Goal: Complete application form

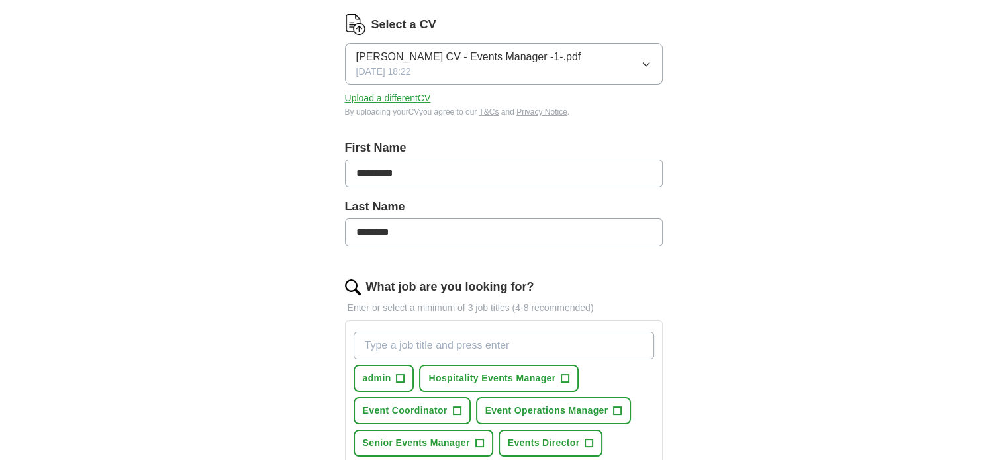
scroll to position [286, 0]
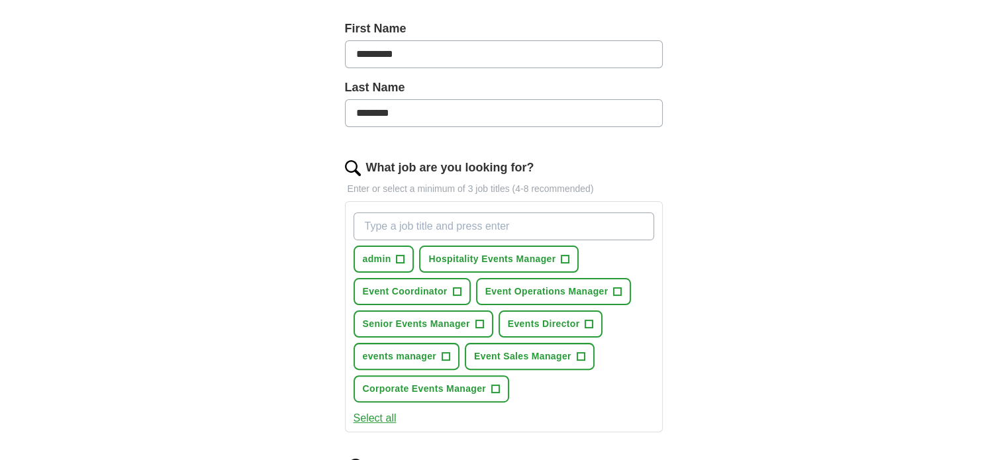
click at [490, 228] on input "What job are you looking for?" at bounding box center [503, 226] width 300 height 28
click at [460, 292] on span "+" at bounding box center [457, 292] width 8 height 11
click at [472, 234] on input "What job are you looking for?" at bounding box center [503, 226] width 300 height 28
type input "admin assistant"
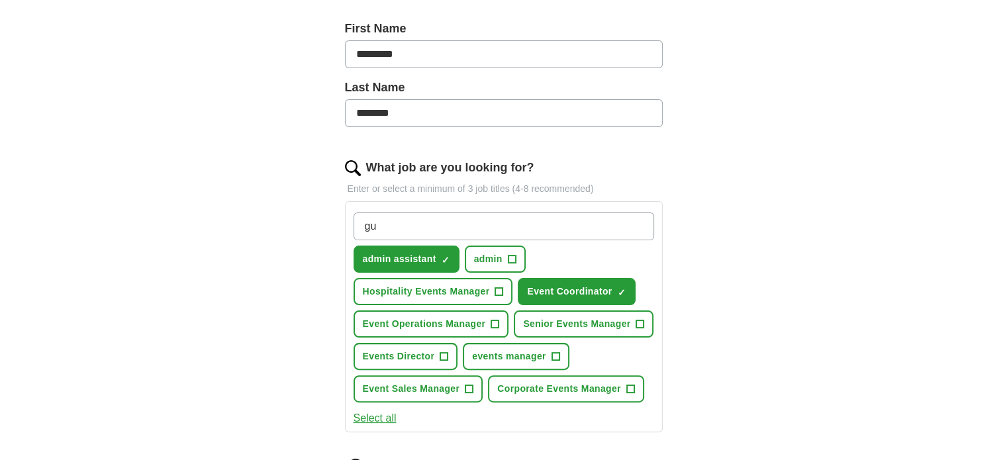
type input "g"
drag, startPoint x: 466, startPoint y: 232, endPoint x: 314, endPoint y: 264, distance: 154.9
click at [314, 264] on div "Let ApplyIQ do the hard work of searching and applying for jobs. Just tell us w…" at bounding box center [504, 315] width 424 height 972
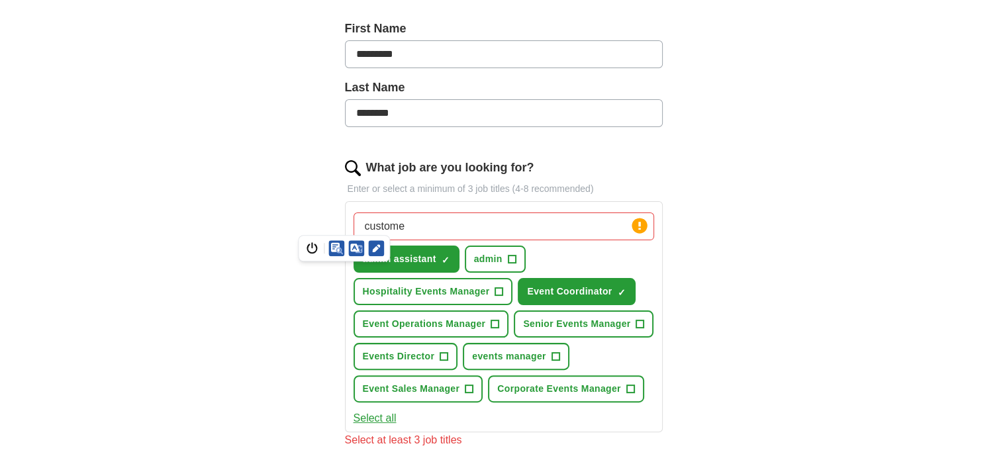
type input "customer"
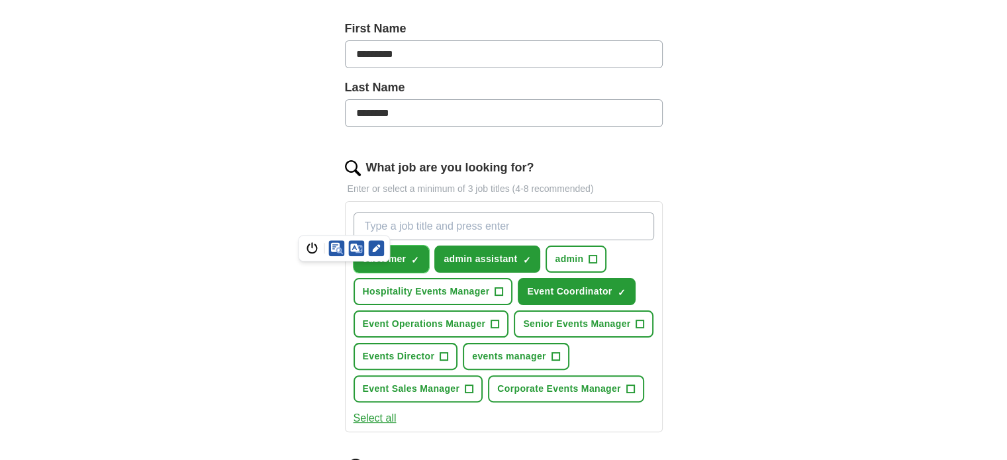
click at [0, 0] on span "×" at bounding box center [0, 0] width 0 height 0
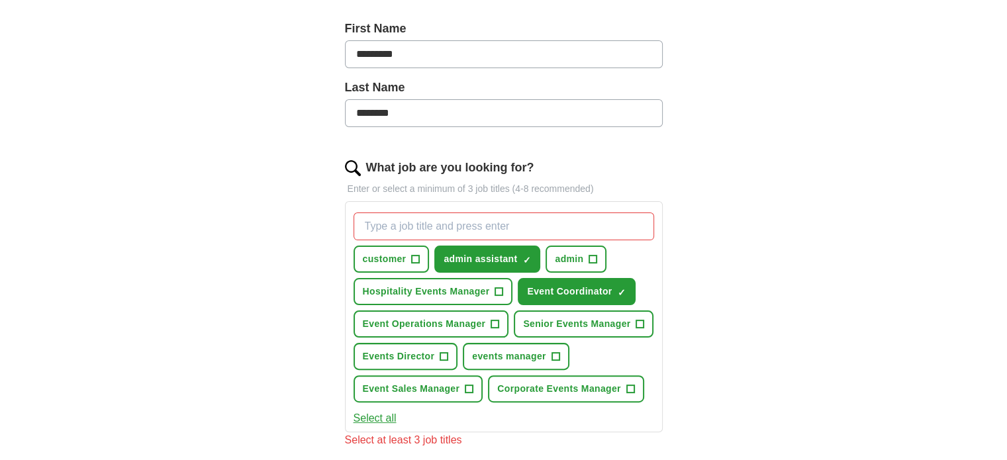
click at [412, 221] on input "What job are you looking for?" at bounding box center [503, 226] width 300 height 28
type input "customer servcie"
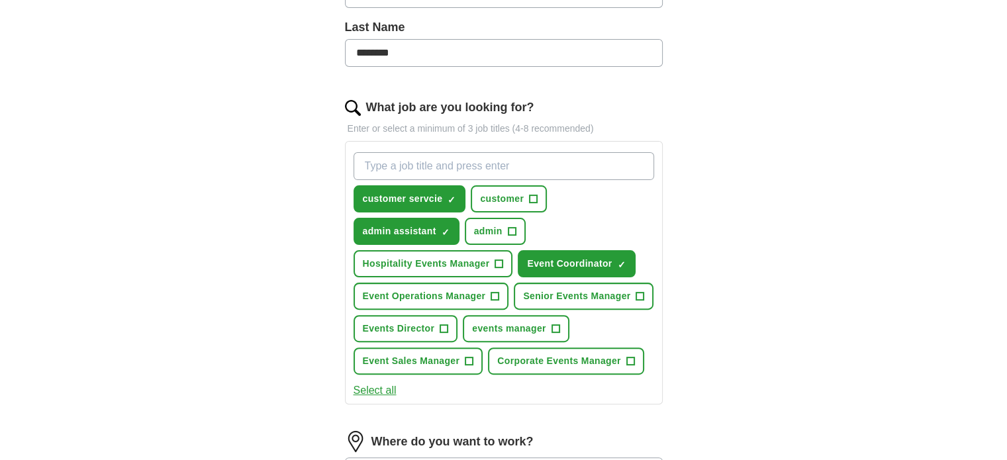
scroll to position [345, 0]
click at [0, 0] on span "×" at bounding box center [0, 0] width 0 height 0
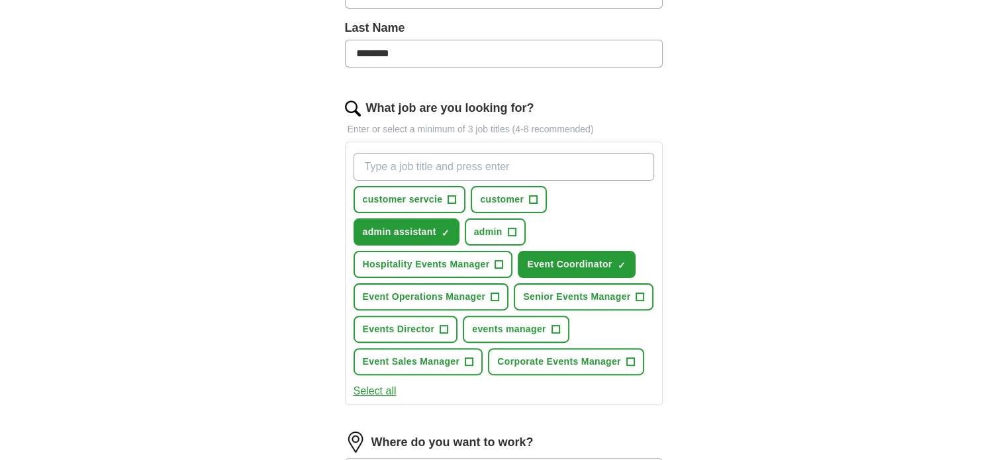
click at [421, 167] on input "What job are you looking for?" at bounding box center [503, 167] width 300 height 28
type input "office support"
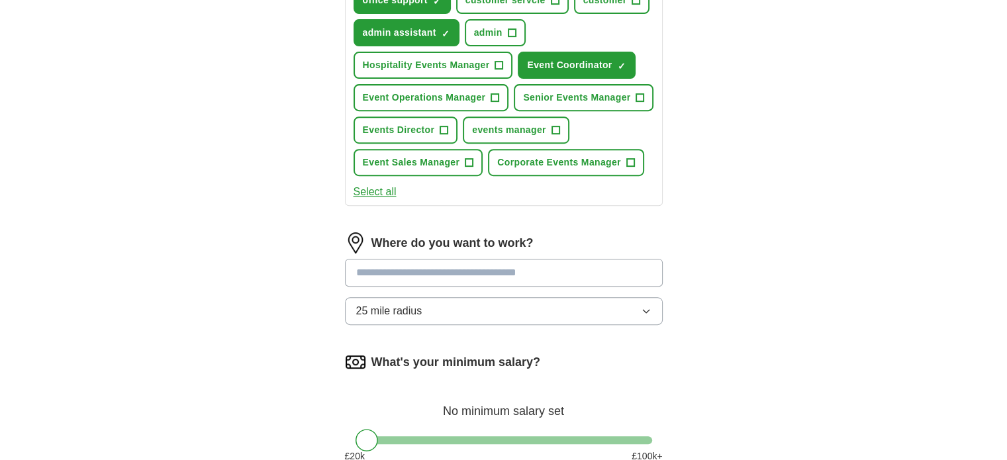
scroll to position [606, 0]
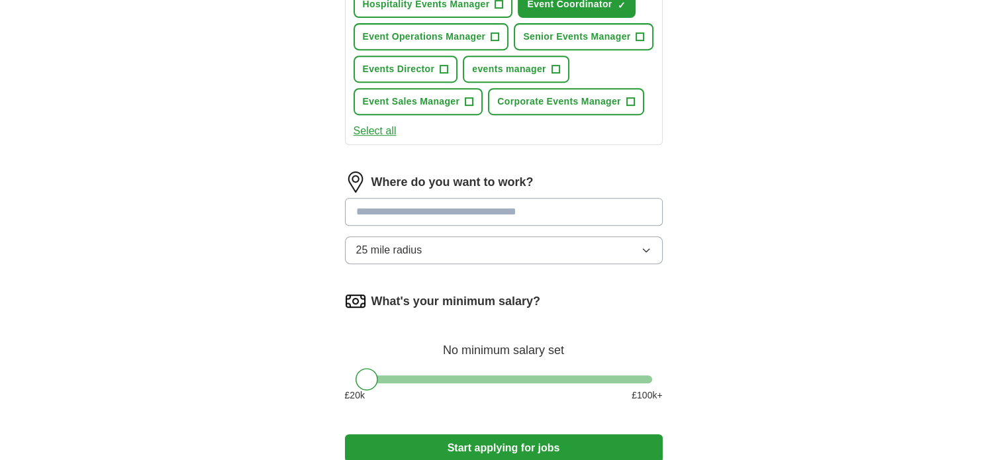
click at [420, 212] on input at bounding box center [504, 212] width 318 height 28
type input "******"
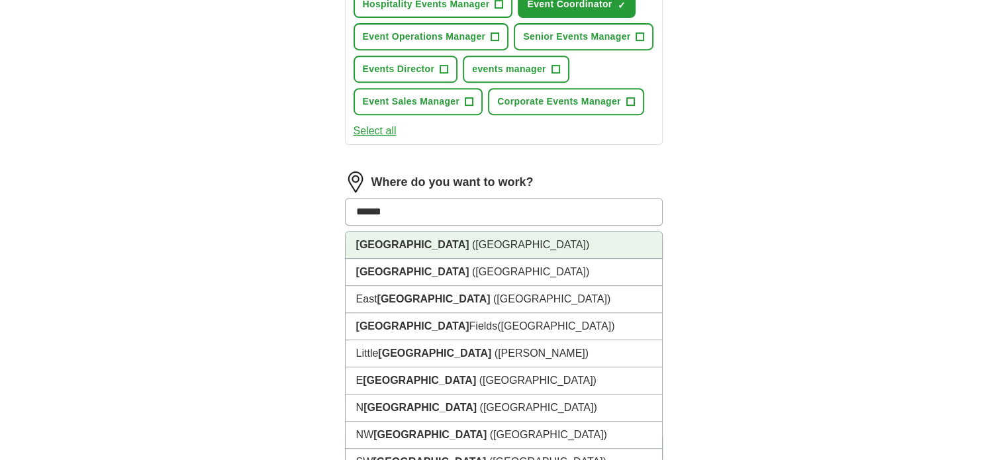
click at [422, 236] on li "[GEOGRAPHIC_DATA] ([GEOGRAPHIC_DATA])" at bounding box center [503, 245] width 316 height 27
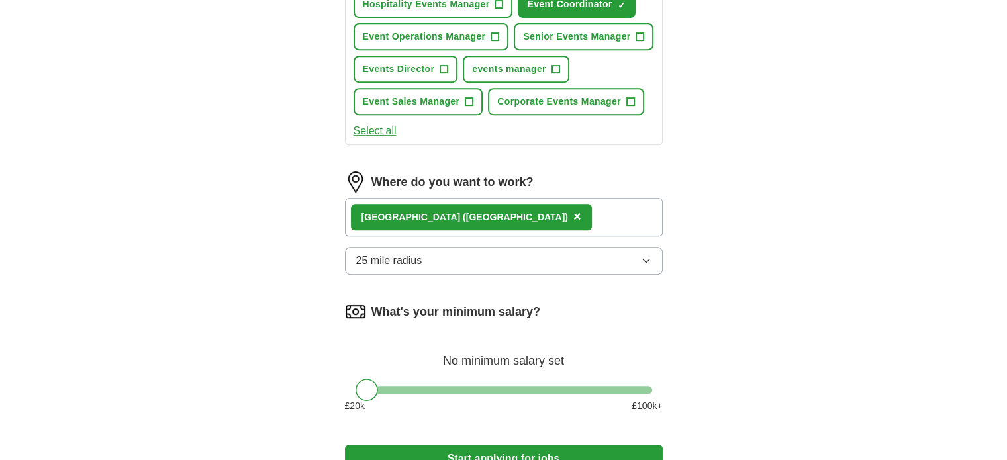
click at [441, 260] on button "25 mile radius" at bounding box center [504, 261] width 318 height 28
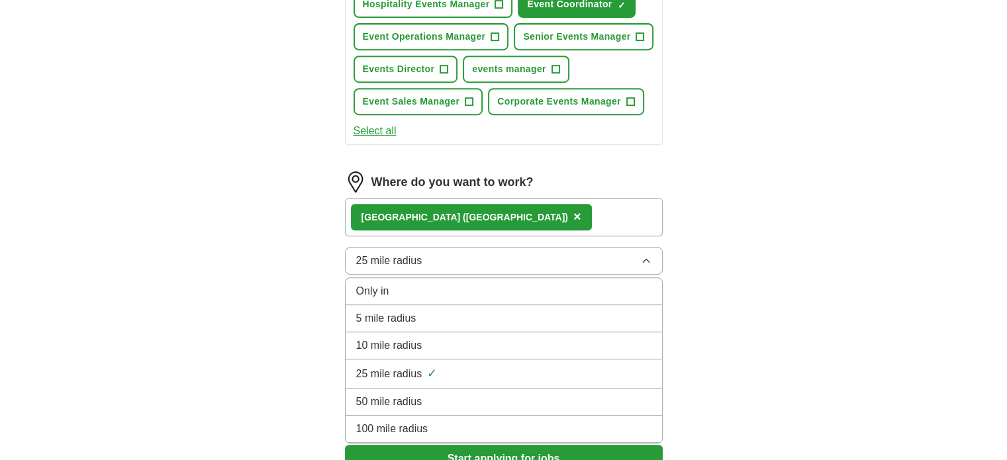
click at [432, 283] on div "Only in" at bounding box center [503, 291] width 295 height 16
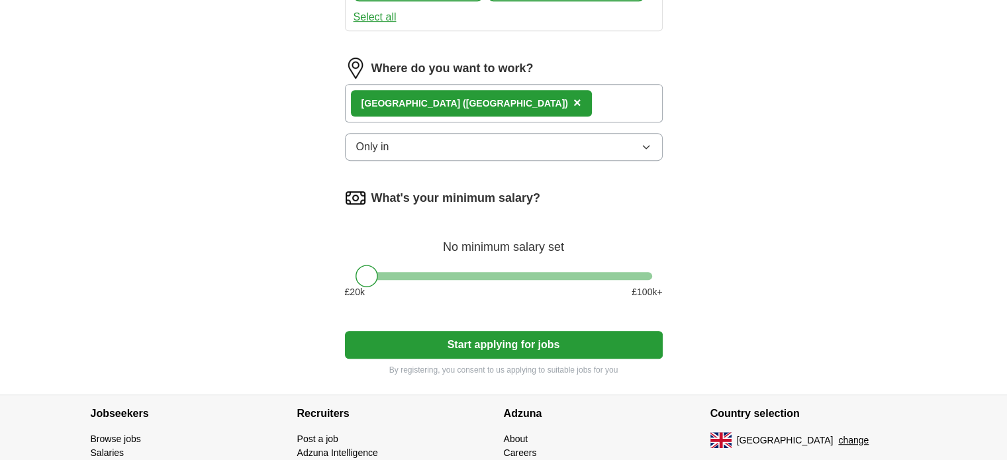
scroll to position [719, 0]
drag, startPoint x: 365, startPoint y: 273, endPoint x: 338, endPoint y: 272, distance: 27.1
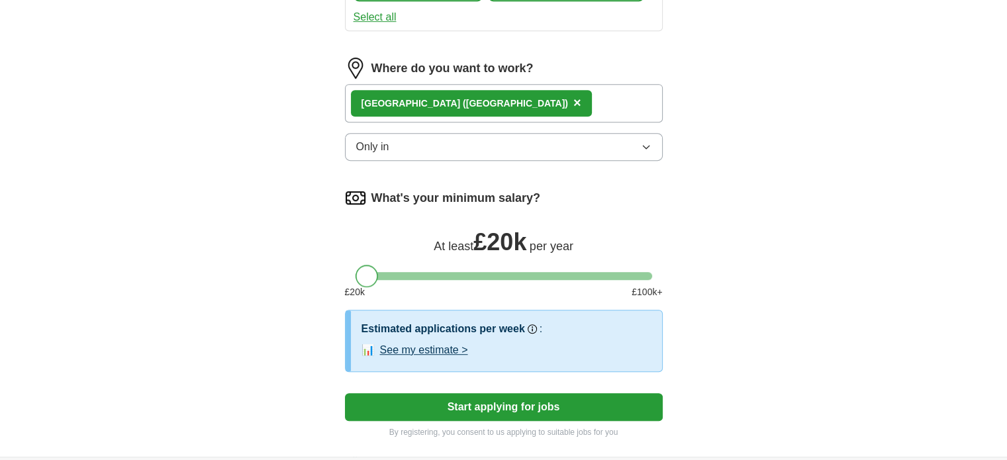
drag, startPoint x: 375, startPoint y: 276, endPoint x: 357, endPoint y: 280, distance: 18.3
click at [357, 280] on div "What's your minimum salary? At least £ 20k per year £ 20 k £ 100 k+" at bounding box center [504, 248] width 318 height 122
drag, startPoint x: 360, startPoint y: 272, endPoint x: 339, endPoint y: 269, distance: 21.4
click at [502, 409] on button "Start applying for jobs" at bounding box center [504, 407] width 318 height 28
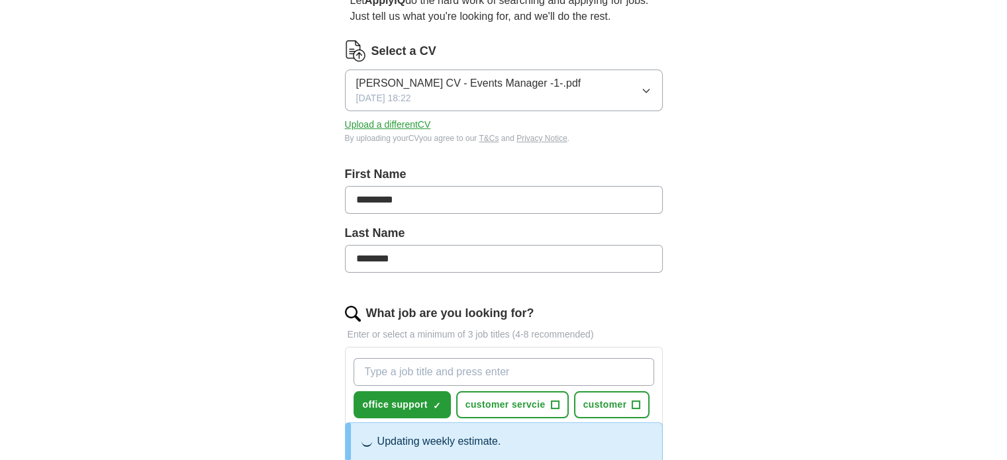
scroll to position [0, 0]
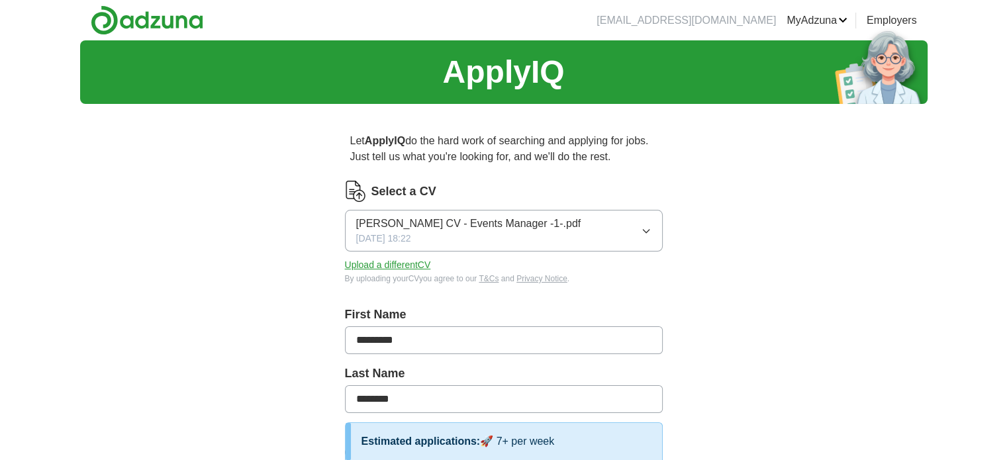
select select "**"
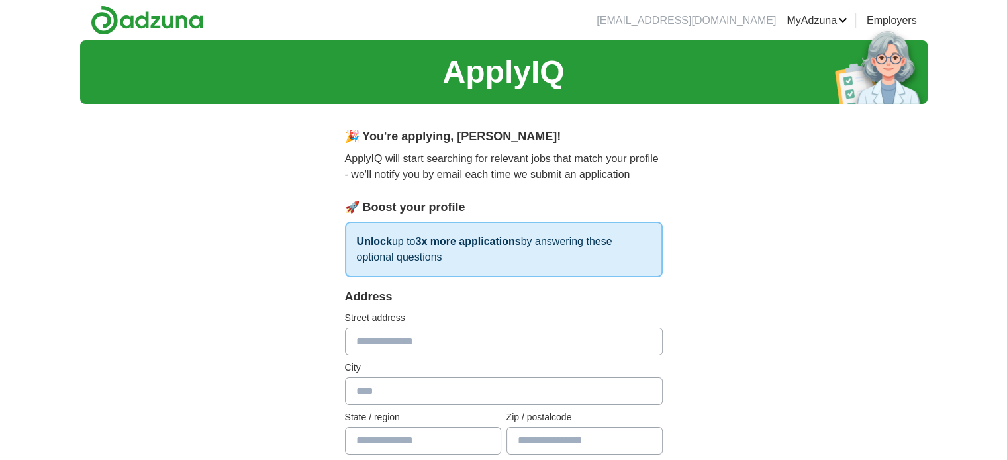
scroll to position [90, 0]
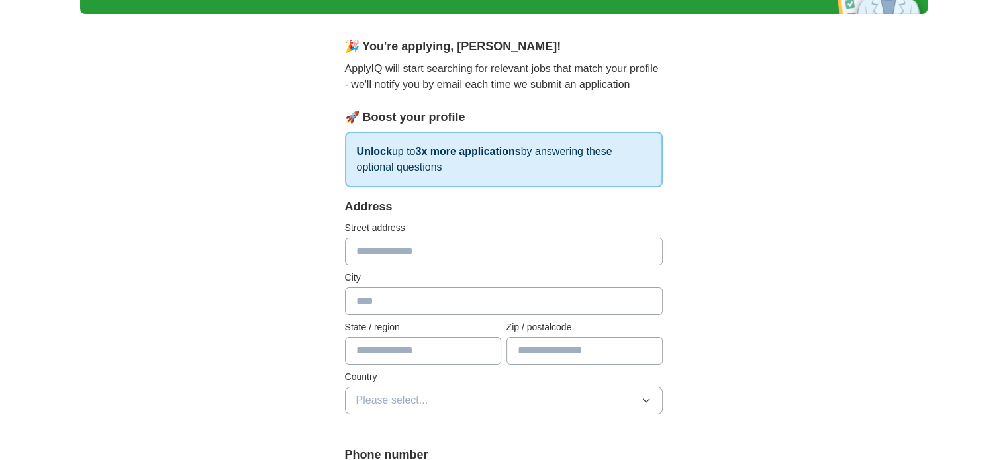
click at [418, 253] on input "text" at bounding box center [504, 252] width 318 height 28
type input "**********"
type input "******"
type input "*******"
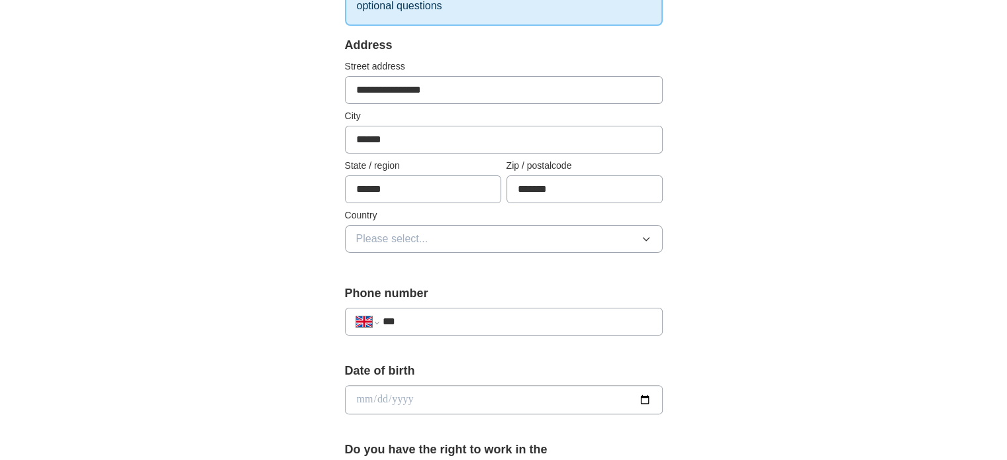
scroll to position [252, 0]
click at [394, 235] on span "Please select..." at bounding box center [392, 239] width 72 height 16
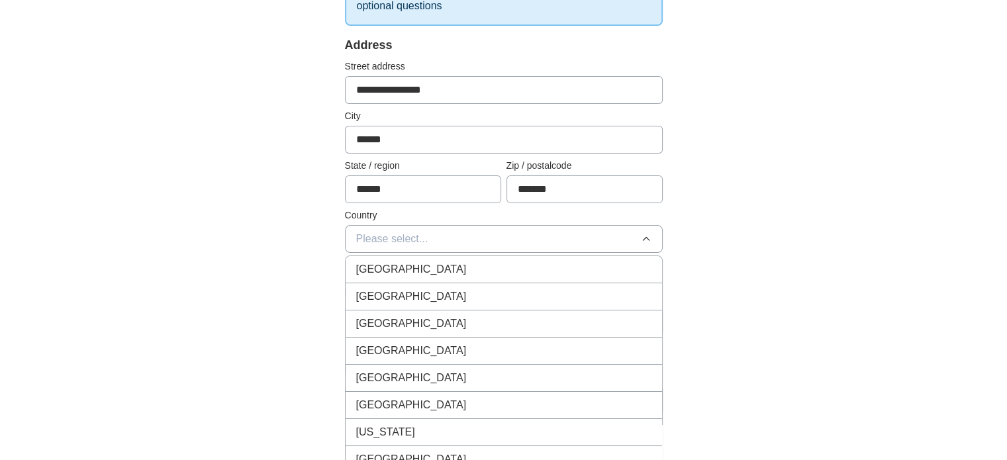
click at [425, 263] on span "[GEOGRAPHIC_DATA]" at bounding box center [411, 269] width 111 height 16
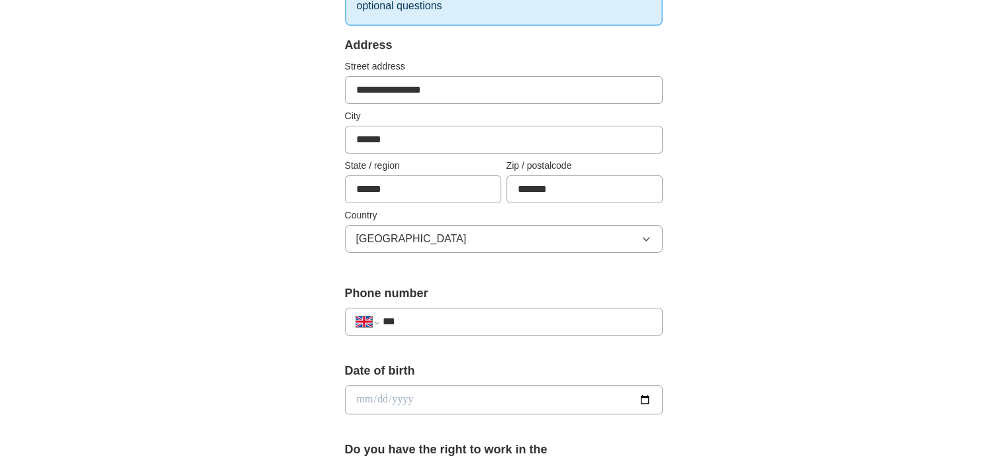
scroll to position [399, 0]
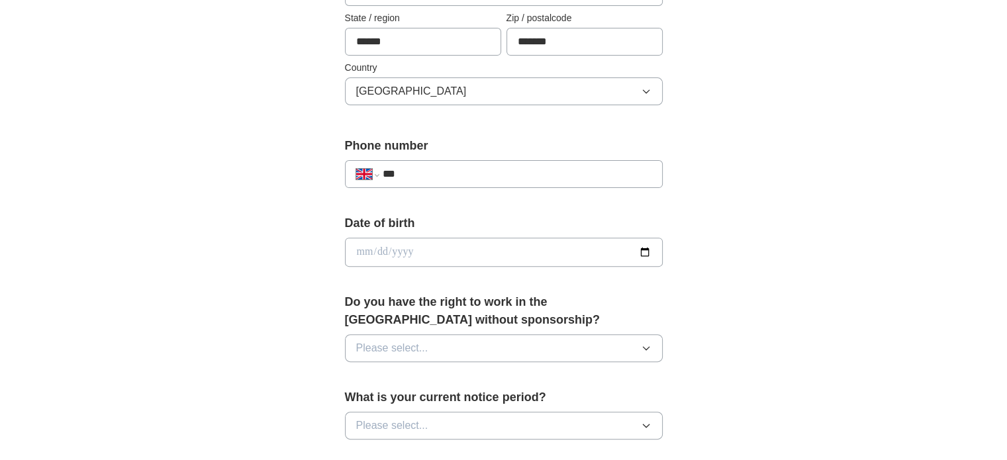
click at [437, 178] on input "***" at bounding box center [516, 174] width 269 height 16
type input "**********"
click at [487, 249] on input "date" at bounding box center [504, 252] width 318 height 29
click at [400, 251] on input "date" at bounding box center [504, 252] width 318 height 29
click at [355, 243] on input "date" at bounding box center [504, 252] width 318 height 29
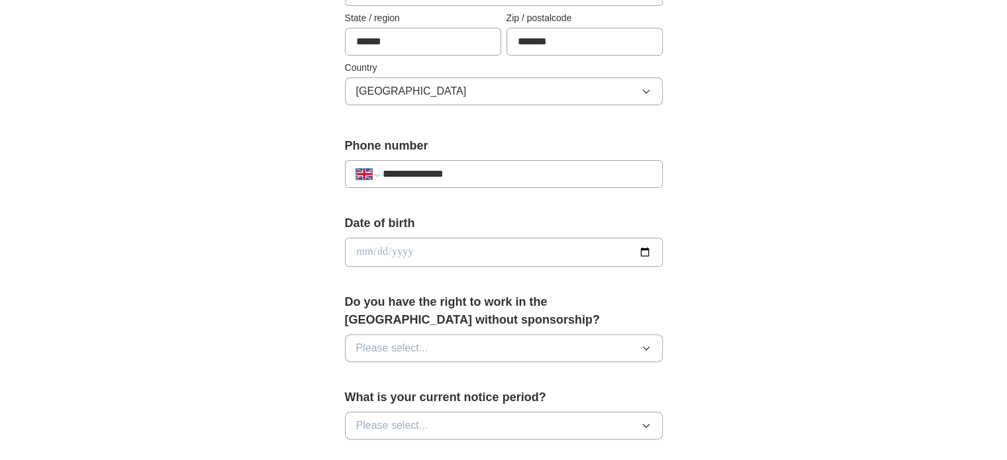
click at [363, 250] on input "date" at bounding box center [504, 252] width 318 height 29
type input "**********"
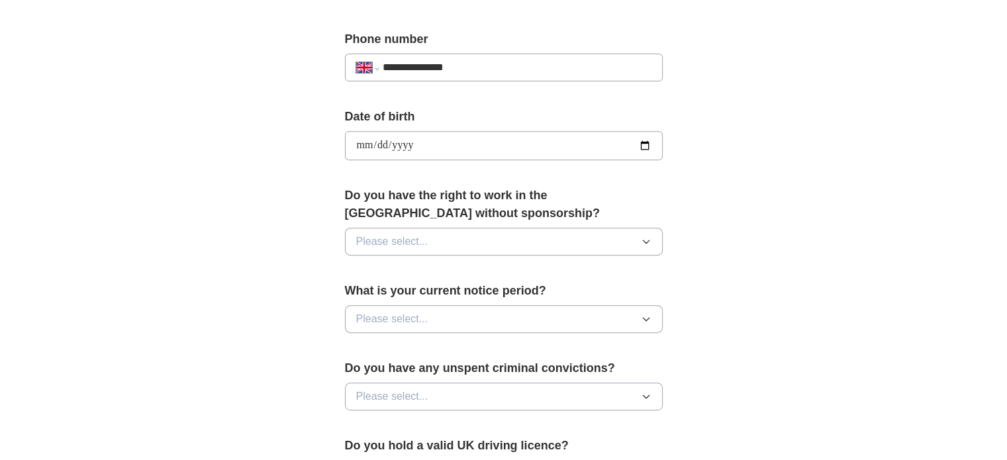
click at [434, 246] on button "Please select..." at bounding box center [504, 242] width 318 height 28
click at [419, 279] on li "Yes" at bounding box center [503, 272] width 316 height 27
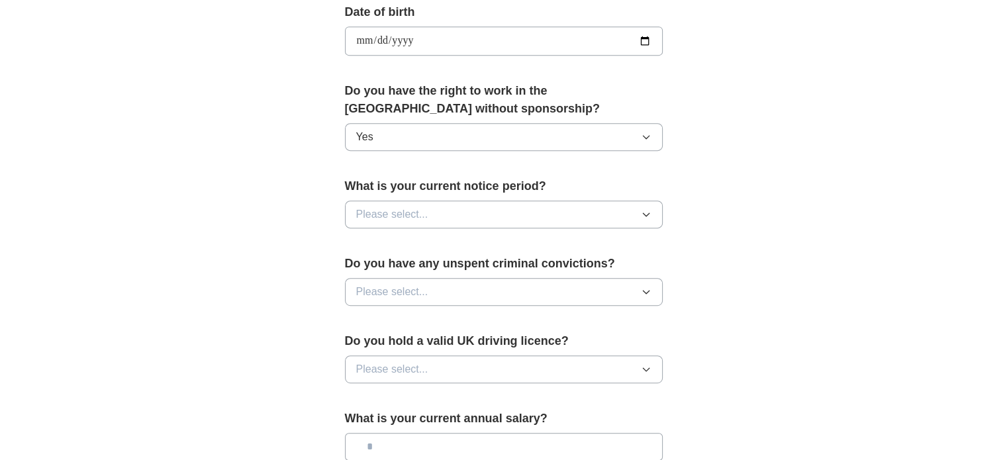
scroll to position [609, 0]
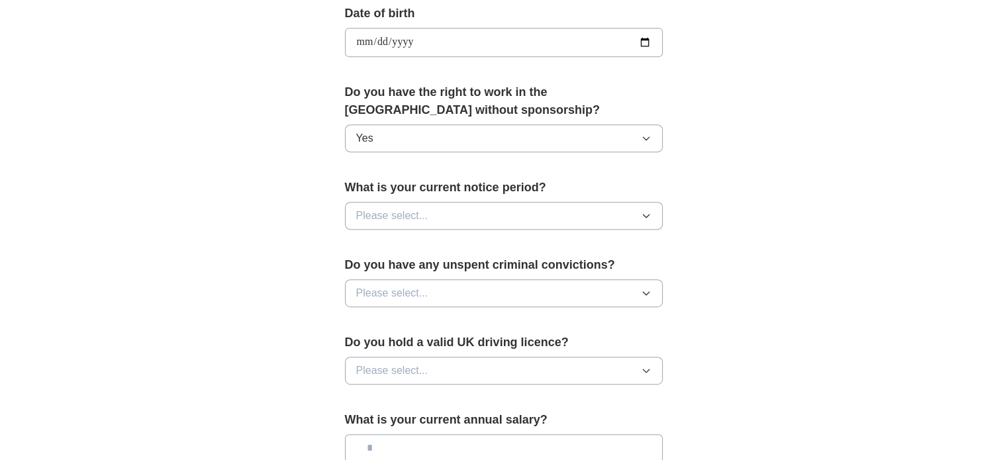
click at [424, 208] on span "Please select..." at bounding box center [392, 216] width 72 height 16
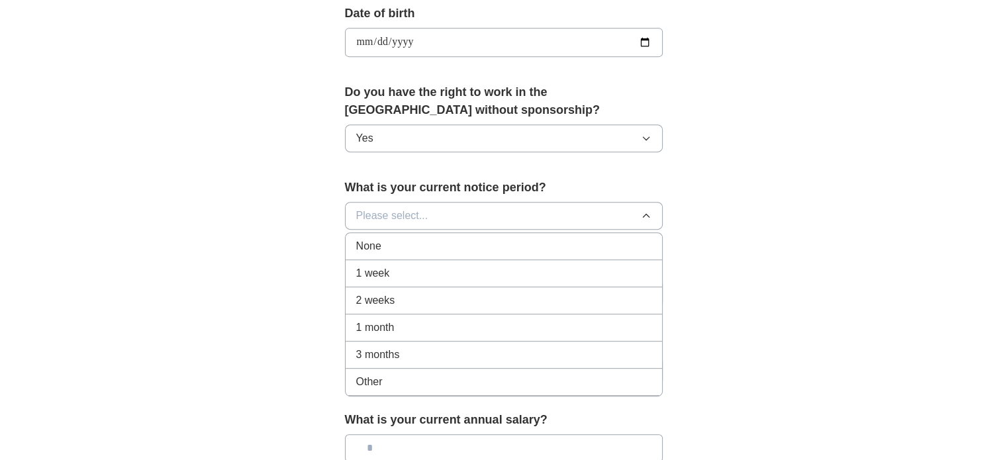
click at [455, 271] on div "1 week" at bounding box center [503, 273] width 295 height 16
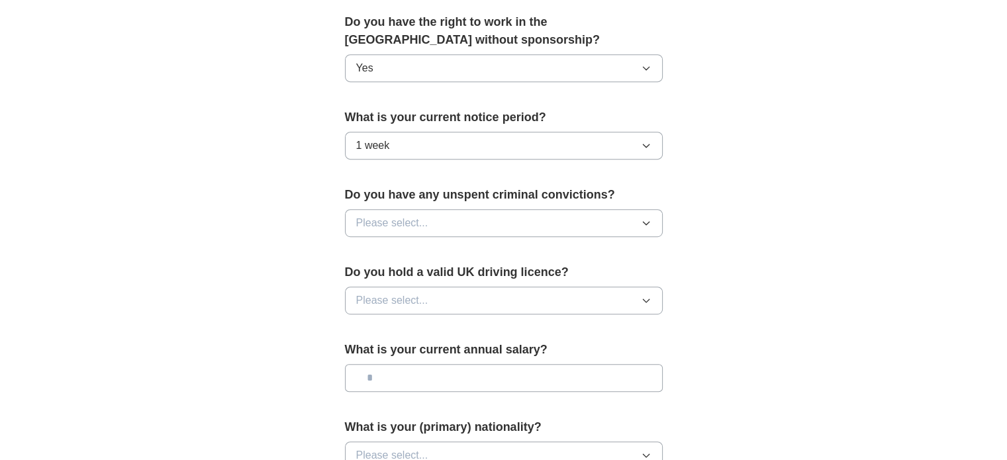
scroll to position [680, 0]
click at [402, 139] on button "1 week" at bounding box center [504, 144] width 318 height 28
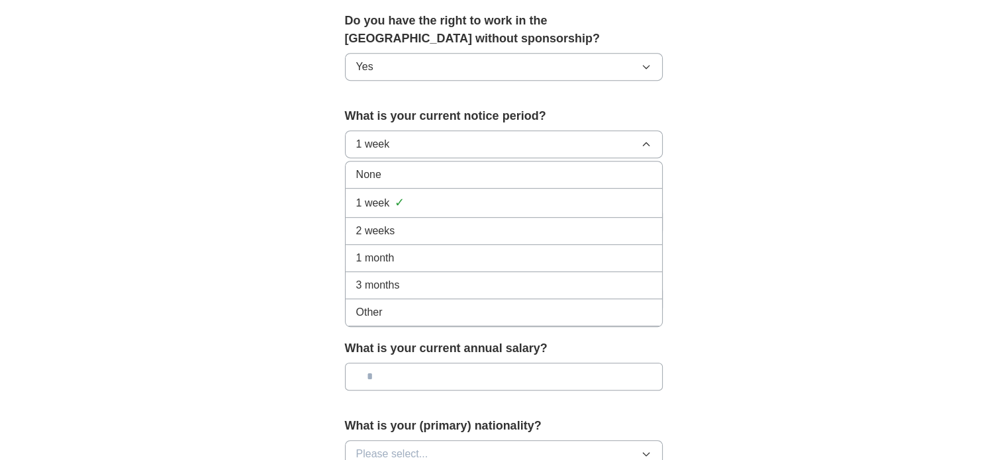
click at [417, 227] on div "2 weeks" at bounding box center [503, 231] width 295 height 16
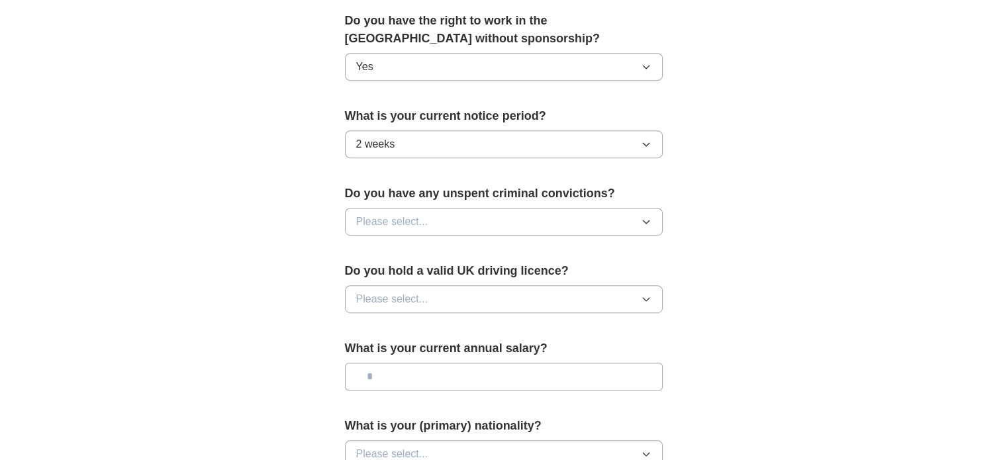
scroll to position [711, 0]
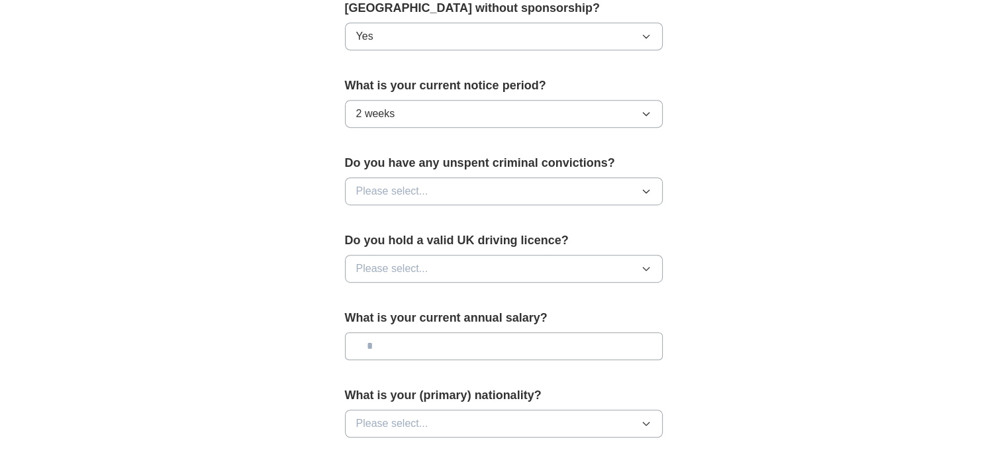
click at [443, 192] on button "Please select..." at bounding box center [504, 191] width 318 height 28
click at [430, 244] on div "No" at bounding box center [503, 249] width 295 height 16
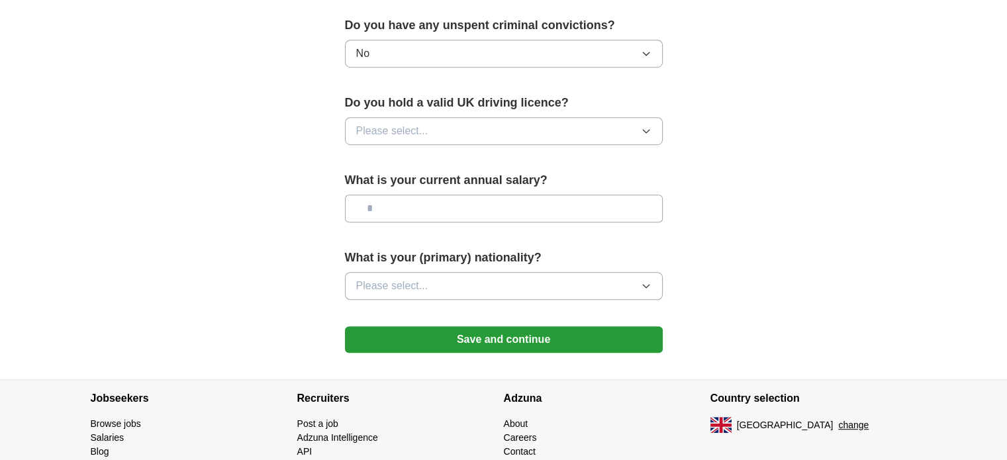
click at [414, 131] on span "Please select..." at bounding box center [392, 131] width 72 height 16
click at [430, 181] on div "No" at bounding box center [503, 189] width 295 height 16
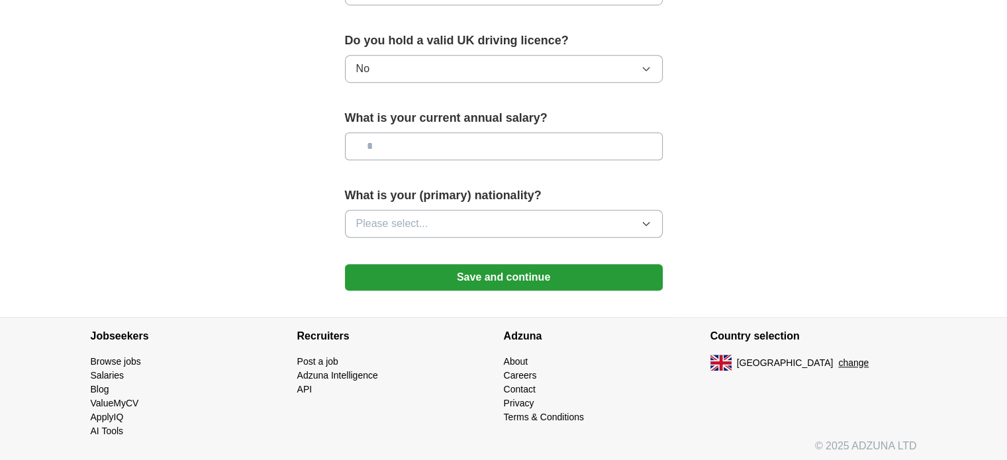
scroll to position [910, 0]
click at [410, 152] on input "text" at bounding box center [504, 147] width 318 height 28
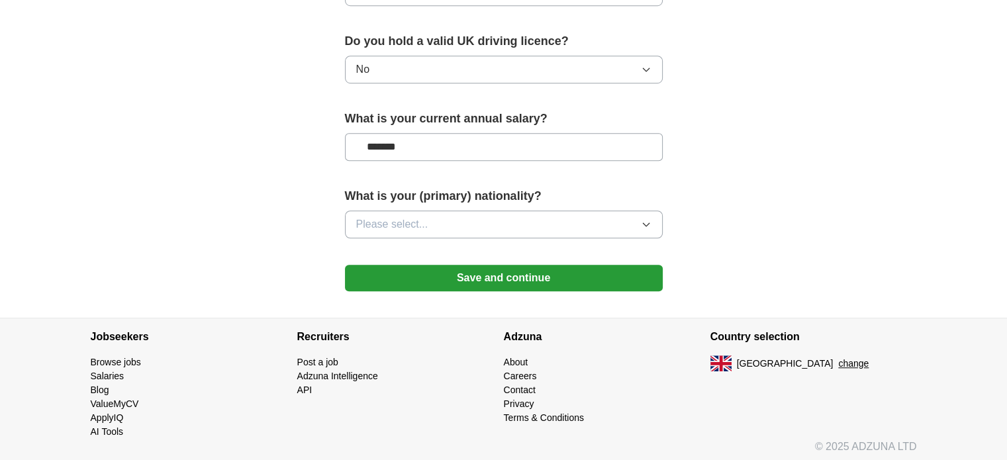
type input "*******"
click at [470, 217] on button "Please select..." at bounding box center [504, 224] width 318 height 28
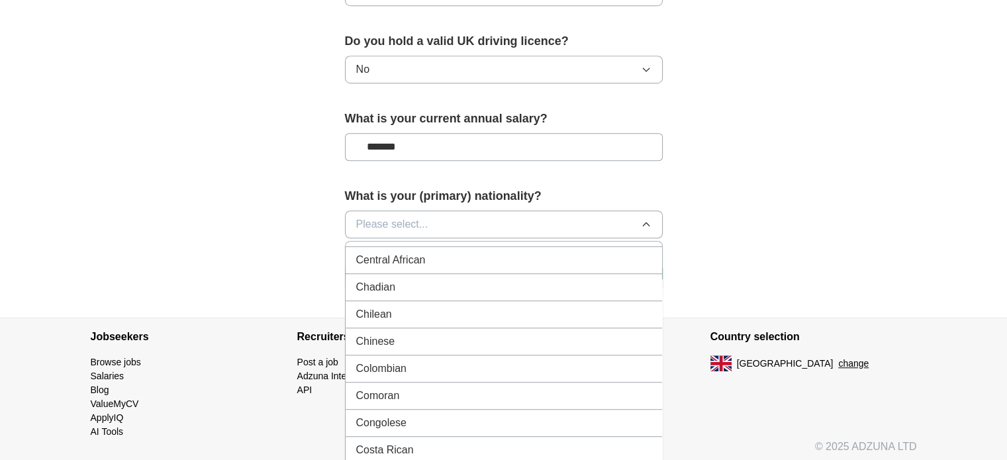
scroll to position [973, 0]
click at [469, 363] on div "Colombian" at bounding box center [503, 367] width 295 height 16
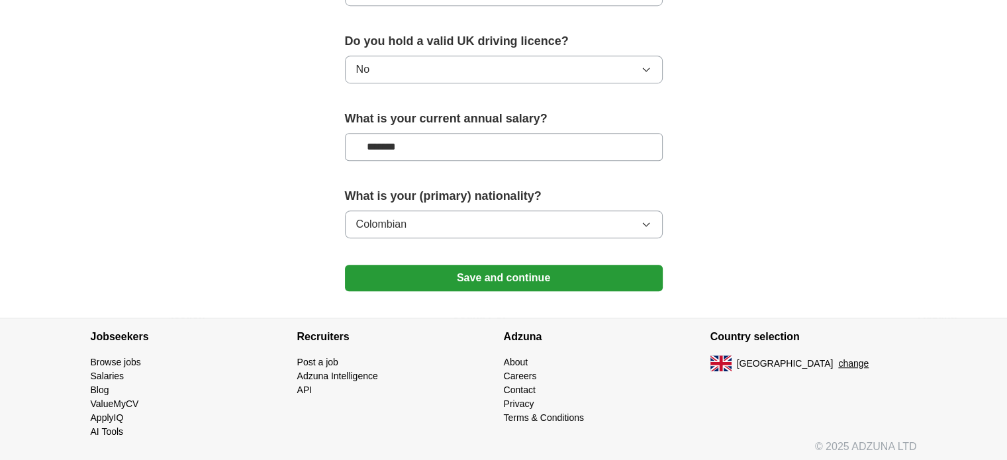
click at [535, 272] on button "Save and continue" at bounding box center [504, 278] width 318 height 26
